Goal: Task Accomplishment & Management: Complete application form

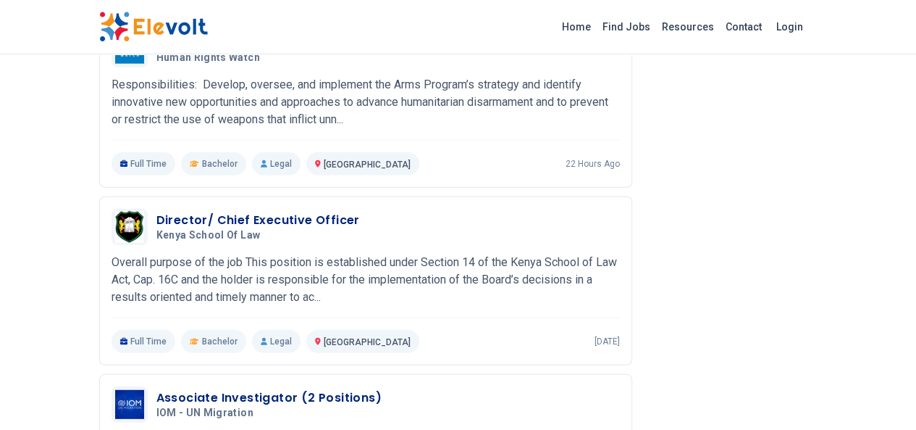
scroll to position [1807, 0]
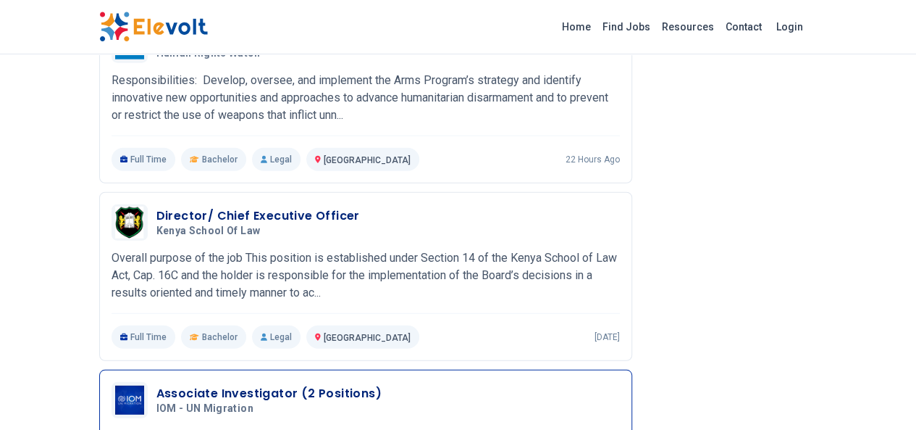
drag, startPoint x: 0, startPoint y: 0, endPoint x: 265, endPoint y: 257, distance: 369.3
click at [265, 402] on h5 "IOM - UN Migration" at bounding box center [265, 408] width 219 height 13
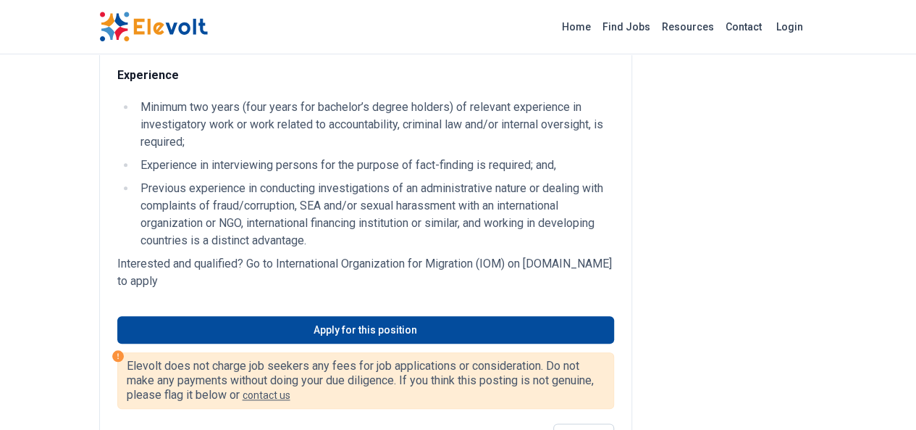
scroll to position [625, 0]
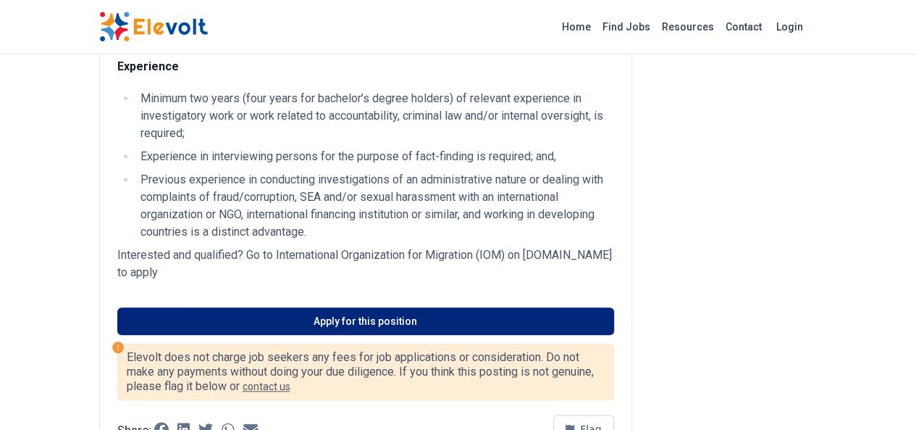
click at [296, 307] on link "Apply for this position" at bounding box center [365, 321] width 497 height 28
